Goal: Task Accomplishment & Management: Use online tool/utility

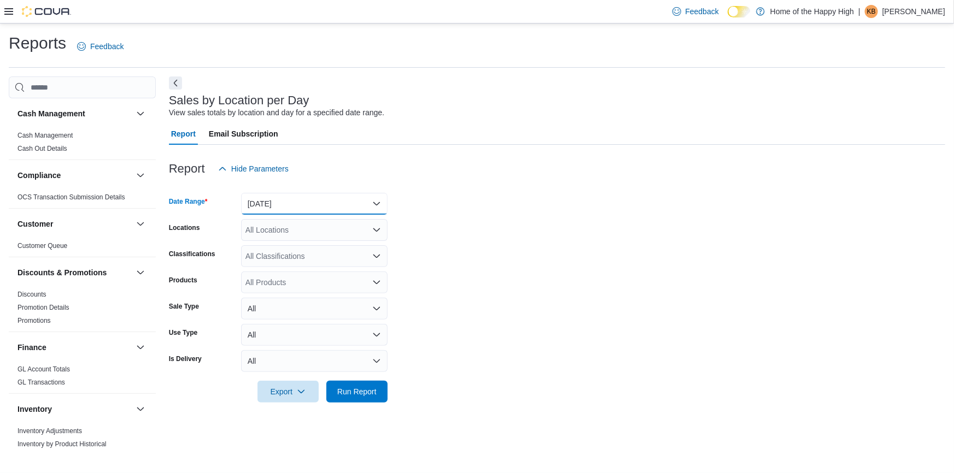
click at [326, 202] on button "[DATE]" at bounding box center [314, 204] width 146 height 22
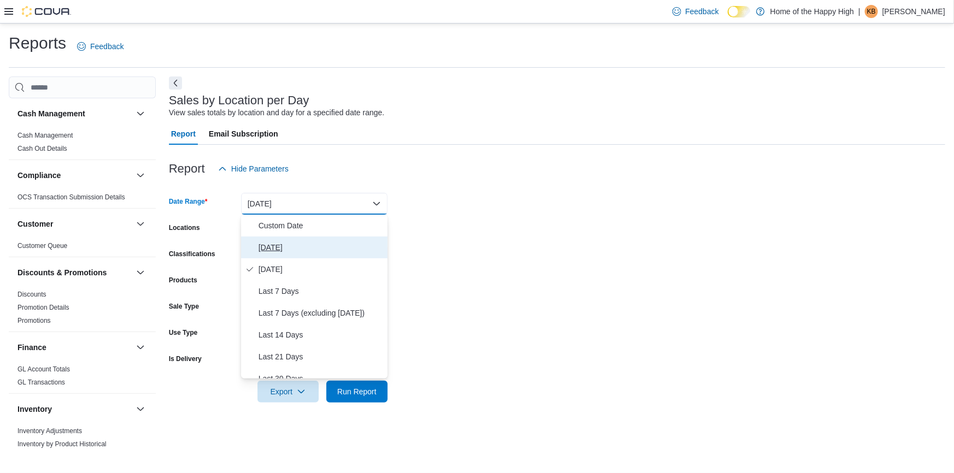
click at [286, 245] on span "[DATE]" at bounding box center [320, 247] width 125 height 13
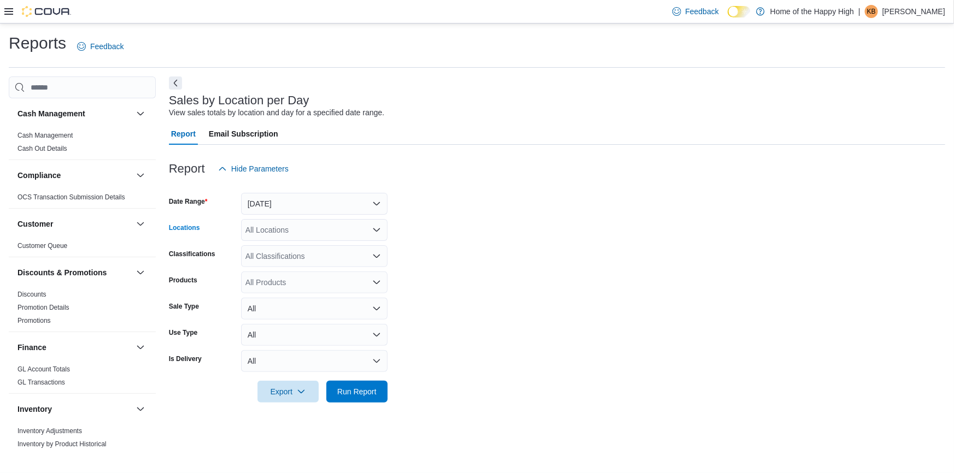
click at [304, 223] on div "All Locations" at bounding box center [314, 230] width 146 height 22
type input "*******"
click at [350, 250] on span "Saskatoon - Stonebridge - Fire & Flower" at bounding box center [354, 248] width 137 height 11
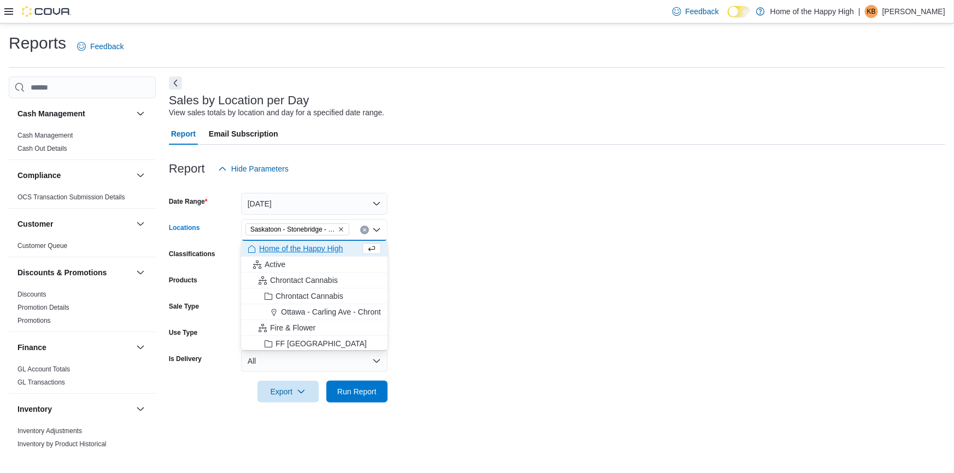
click at [477, 218] on form "Date Range [DATE] Locations [GEOGRAPHIC_DATA] - [GEOGRAPHIC_DATA] - Fire & Flow…" at bounding box center [557, 291] width 776 height 223
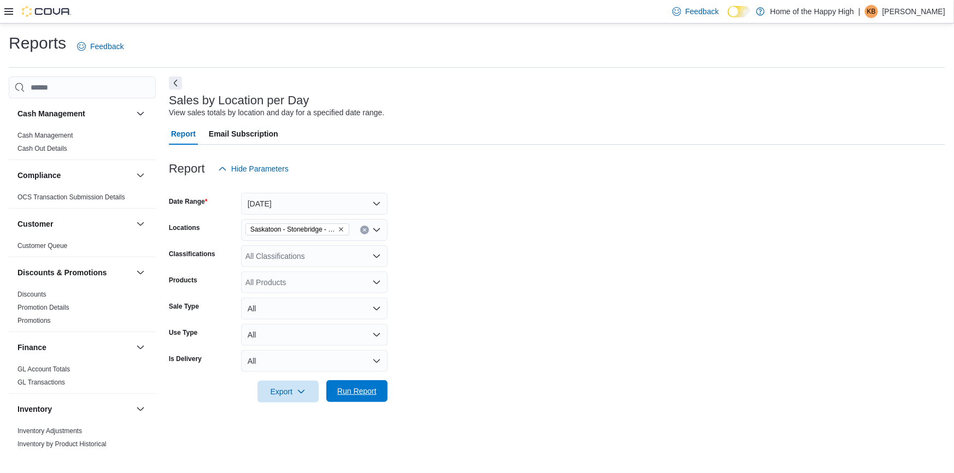
drag, startPoint x: 367, startPoint y: 386, endPoint x: 384, endPoint y: 380, distance: 18.0
click at [370, 386] on span "Run Report" at bounding box center [357, 391] width 48 height 22
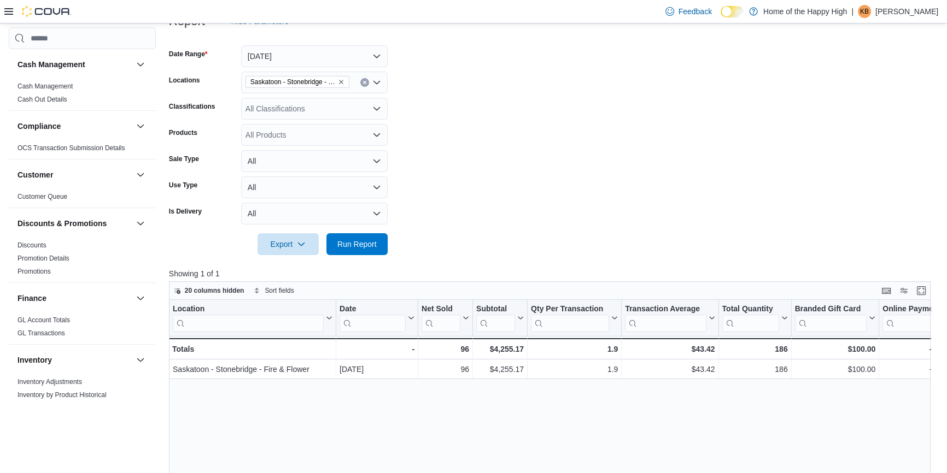
scroll to position [49, 0]
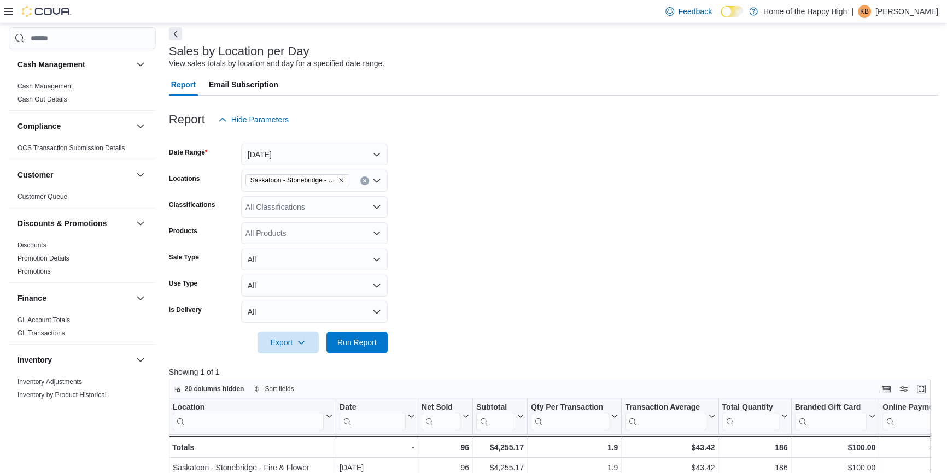
click at [288, 211] on div "All Classifications" at bounding box center [314, 207] width 146 height 22
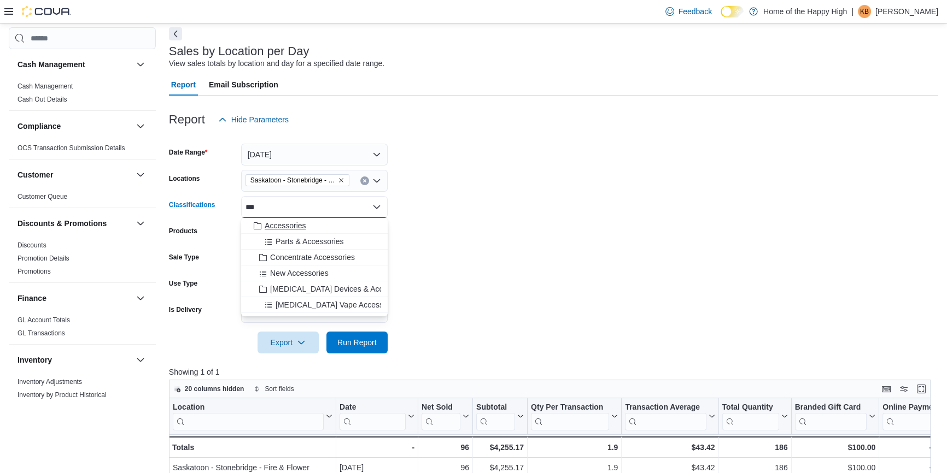
type input "***"
drag, startPoint x: 356, startPoint y: 224, endPoint x: 434, endPoint y: 222, distance: 78.2
click at [355, 224] on div "Accessories" at bounding box center [314, 225] width 133 height 11
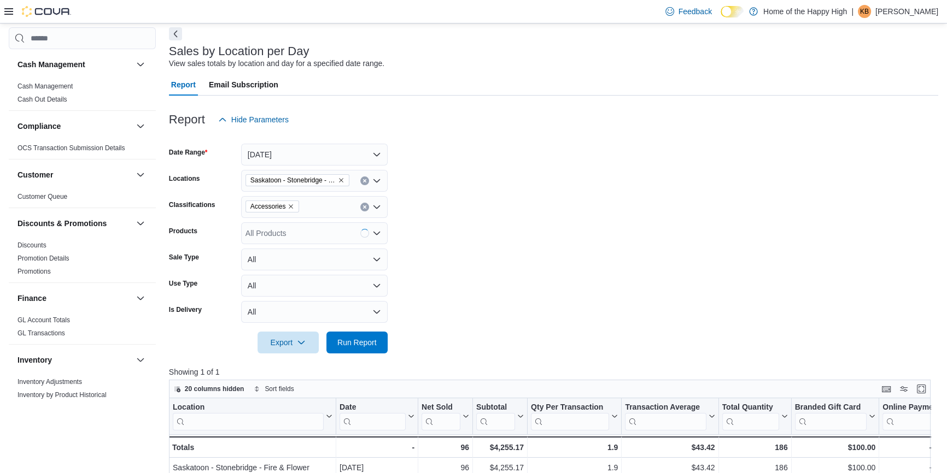
click at [477, 229] on form "Date Range [DATE] Locations [GEOGRAPHIC_DATA] - [GEOGRAPHIC_DATA] - Fire & Flow…" at bounding box center [553, 242] width 769 height 223
click at [367, 338] on span "Run Report" at bounding box center [356, 342] width 39 height 11
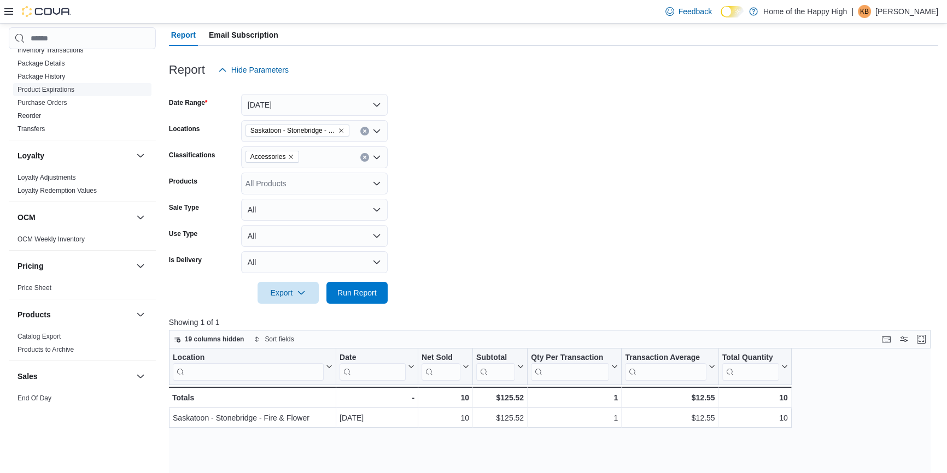
scroll to position [645, 0]
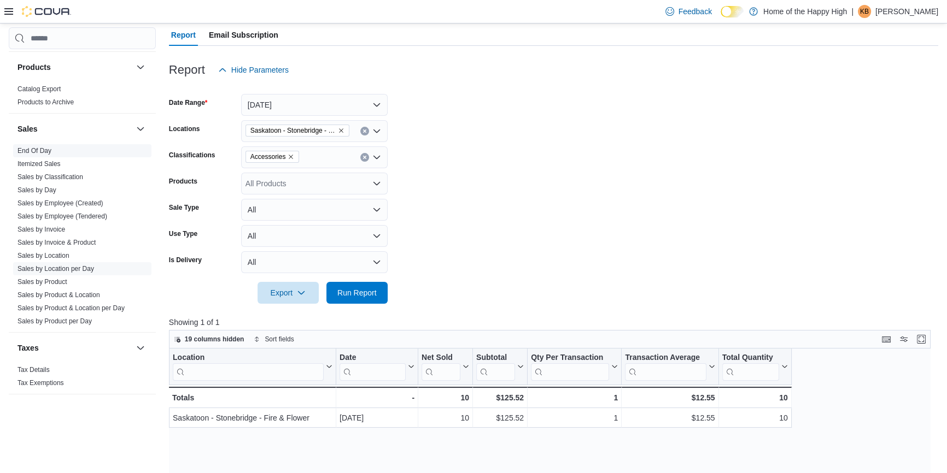
click at [49, 148] on link "End Of Day" at bounding box center [34, 151] width 34 height 8
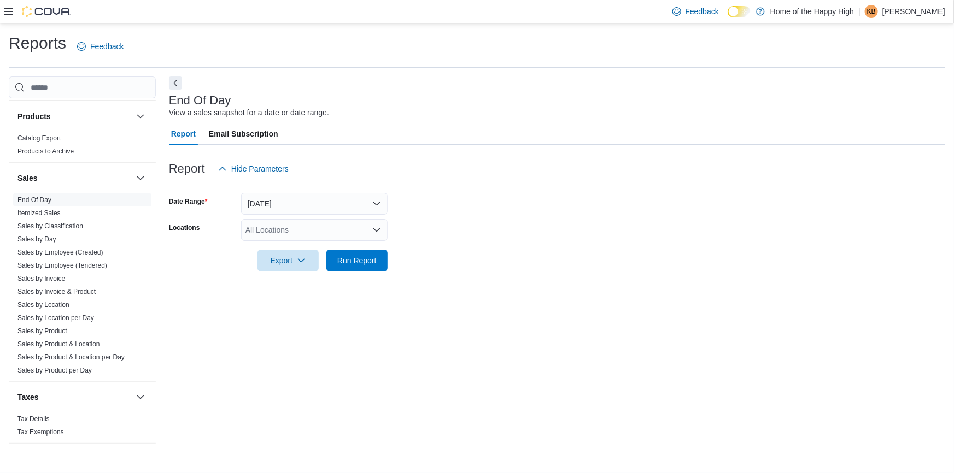
drag, startPoint x: 280, startPoint y: 239, endPoint x: 295, endPoint y: 220, distance: 24.5
click at [280, 237] on div "All Locations" at bounding box center [314, 230] width 146 height 22
type input "**********"
click at [339, 249] on span "Saskatoon - Stonebridge - Fire & Flower" at bounding box center [354, 248] width 137 height 11
click at [448, 231] on form "Date Range [DATE] Locations [GEOGRAPHIC_DATA] - [GEOGRAPHIC_DATA] - Fire & Flow…" at bounding box center [557, 226] width 776 height 92
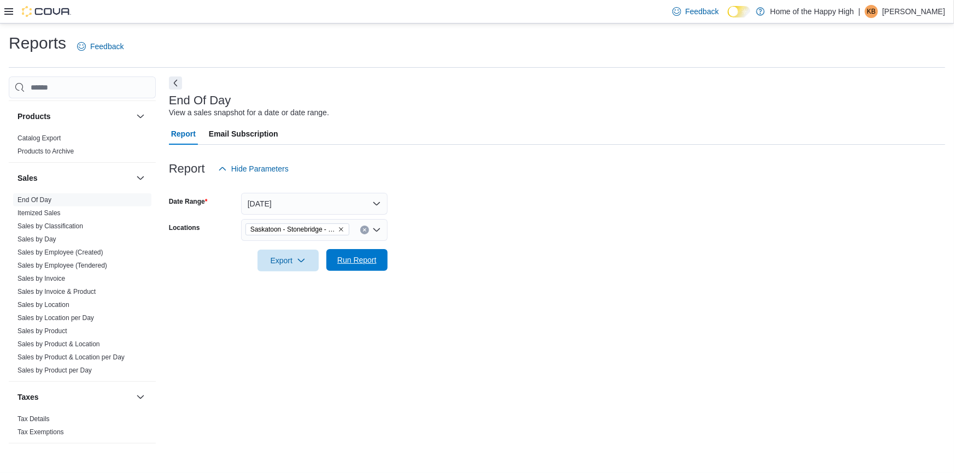
click at [373, 256] on span "Run Report" at bounding box center [356, 260] width 39 height 11
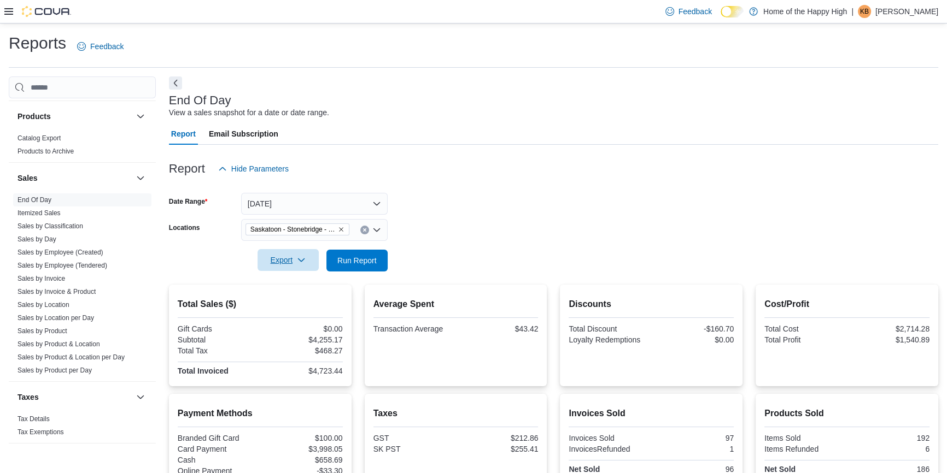
click at [287, 265] on span "Export" at bounding box center [288, 260] width 48 height 22
click at [292, 309] on button "Export to Pdf" at bounding box center [289, 304] width 62 height 22
